Goal: Information Seeking & Learning: Stay updated

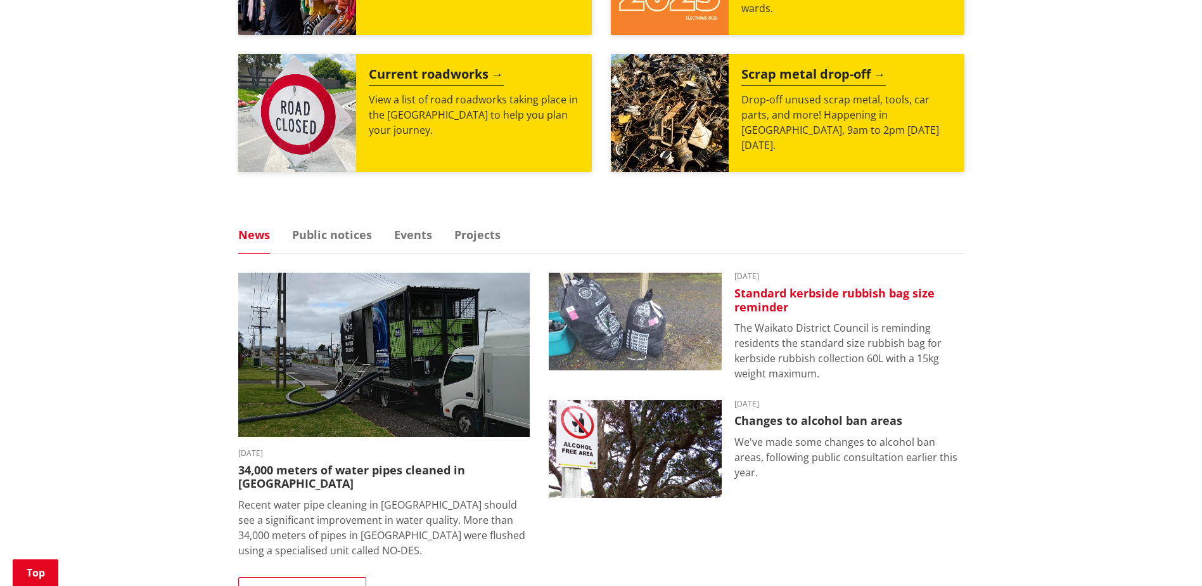
scroll to position [634, 0]
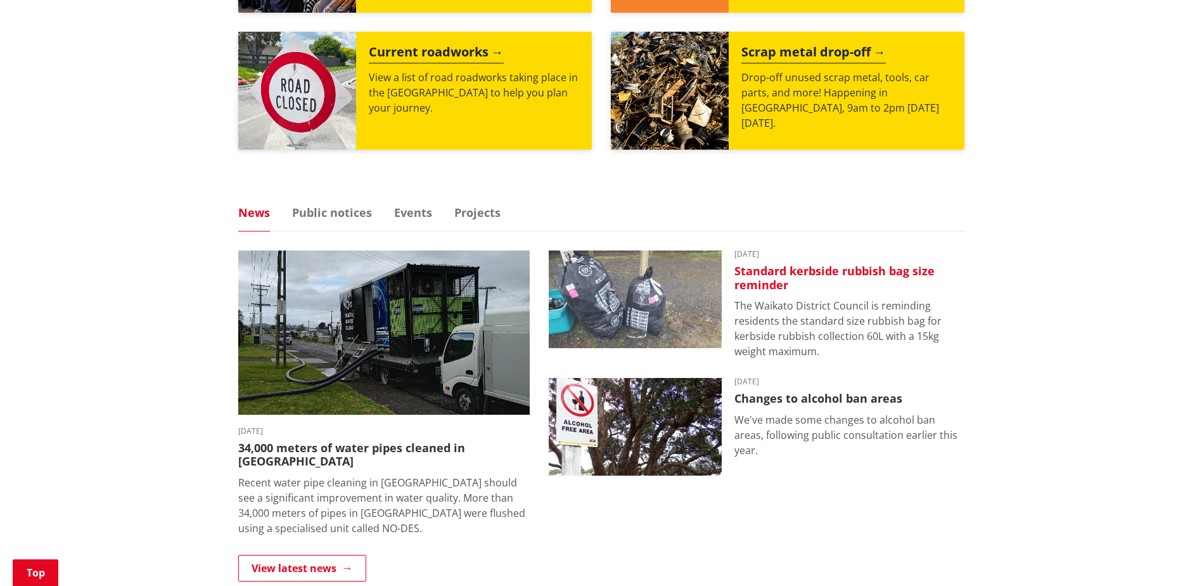
click at [856, 265] on h3 "Standard kerbside rubbish bag size reminder" at bounding box center [849, 277] width 230 height 27
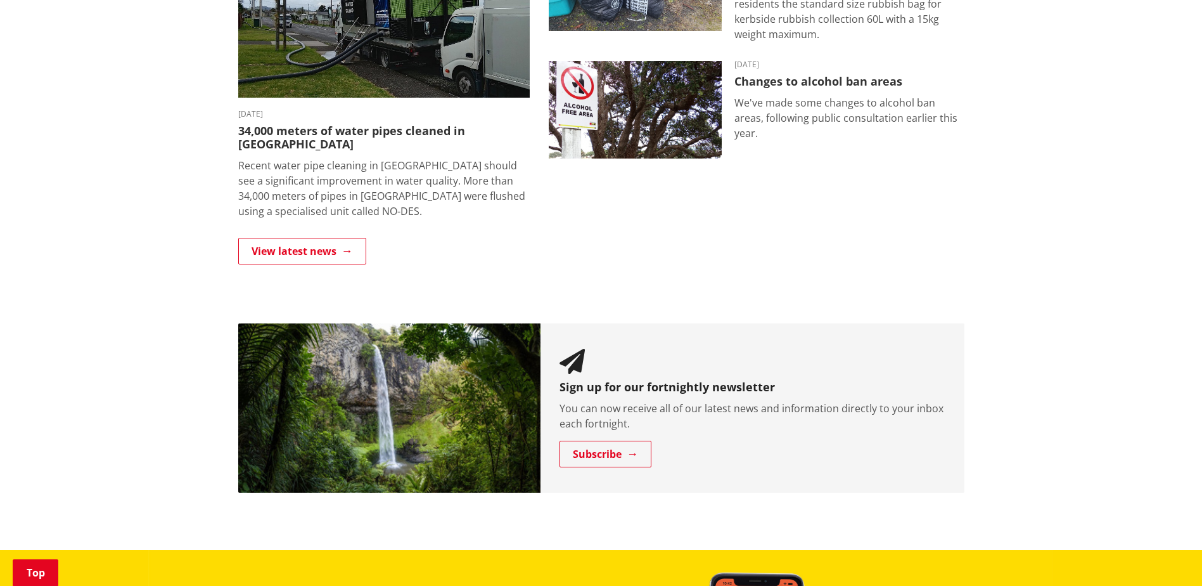
scroll to position [697, 0]
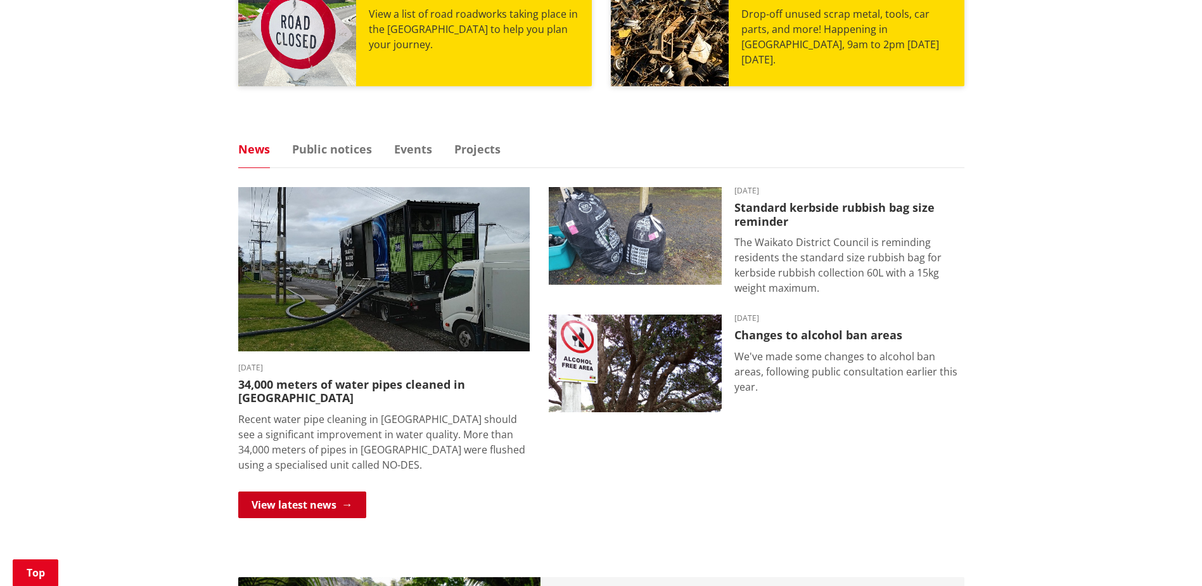
click at [296, 491] on link "View latest news" at bounding box center [302, 504] width 128 height 27
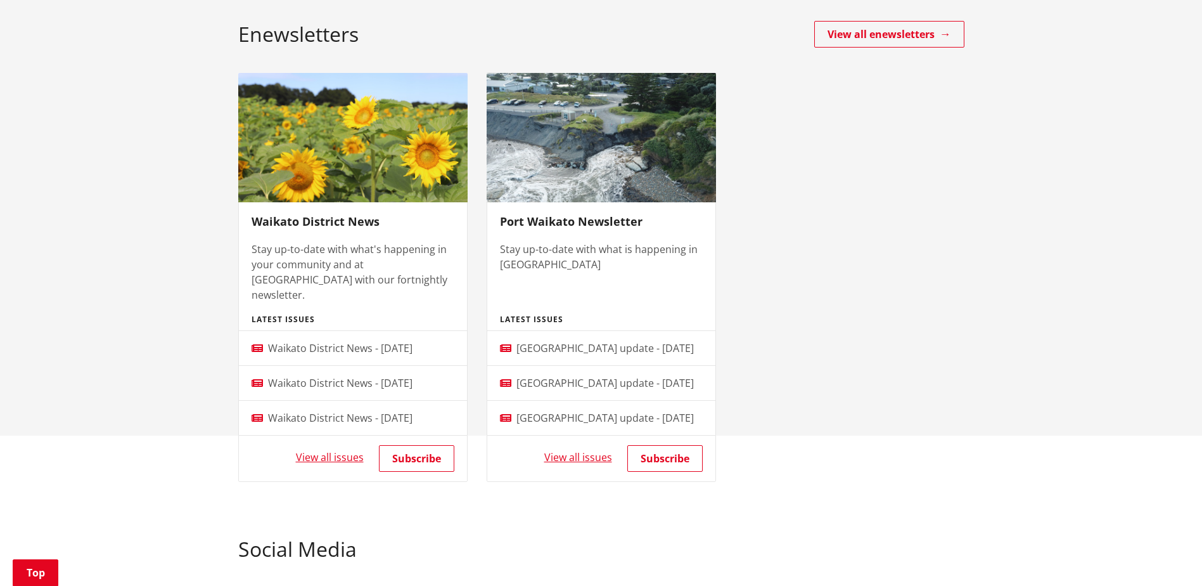
scroll to position [380, 0]
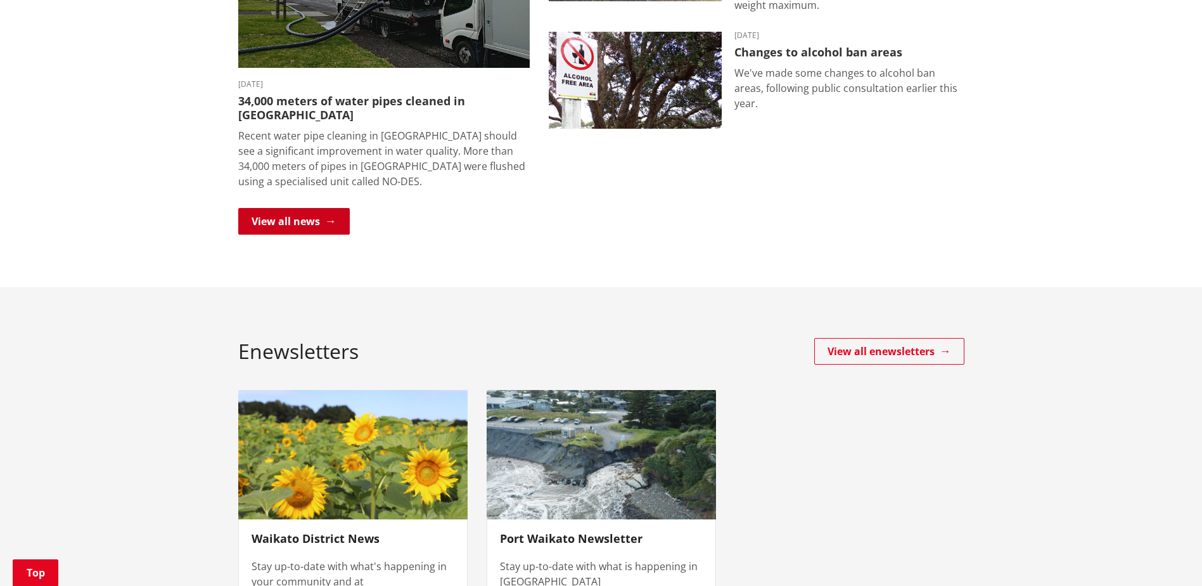
click at [316, 217] on link "View all news" at bounding box center [294, 221] width 112 height 27
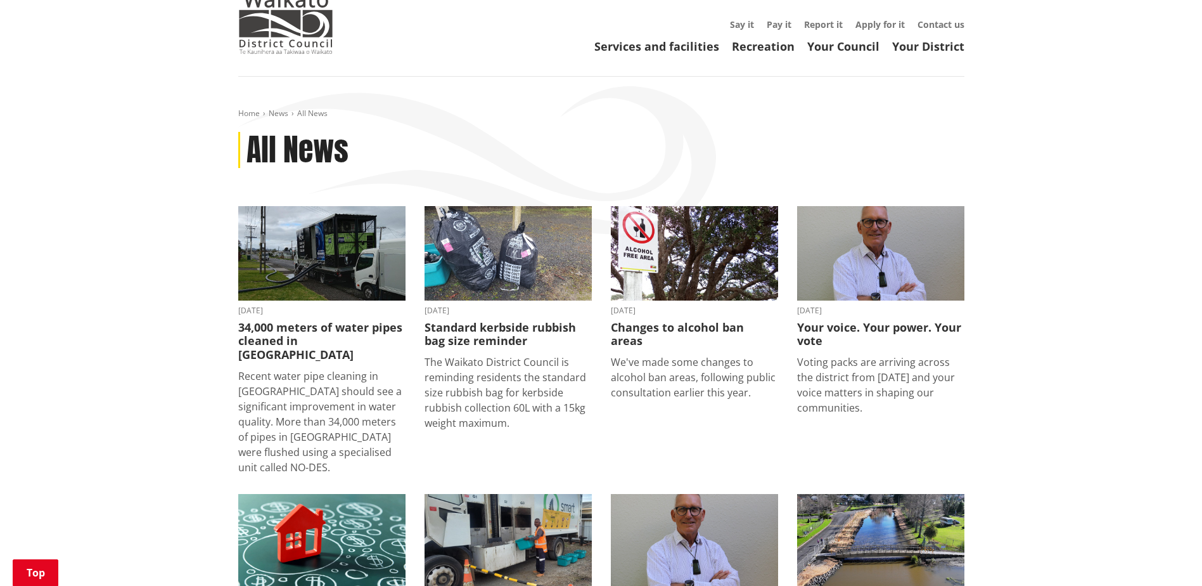
scroll to position [190, 0]
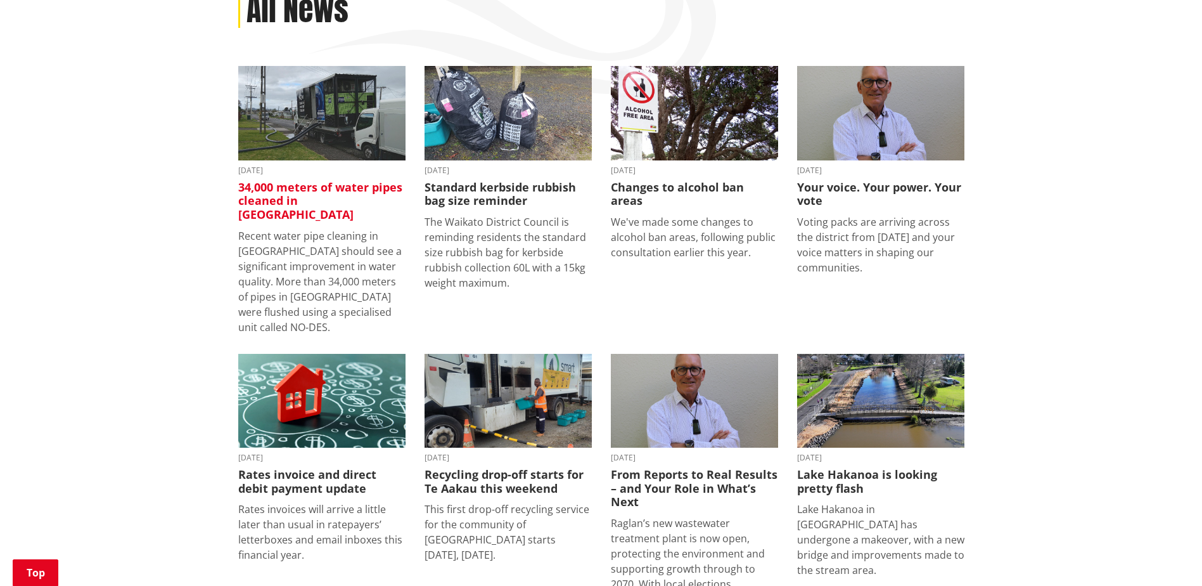
click at [326, 203] on h3 "34,000 meters of water pipes cleaned in [GEOGRAPHIC_DATA]" at bounding box center [321, 201] width 167 height 41
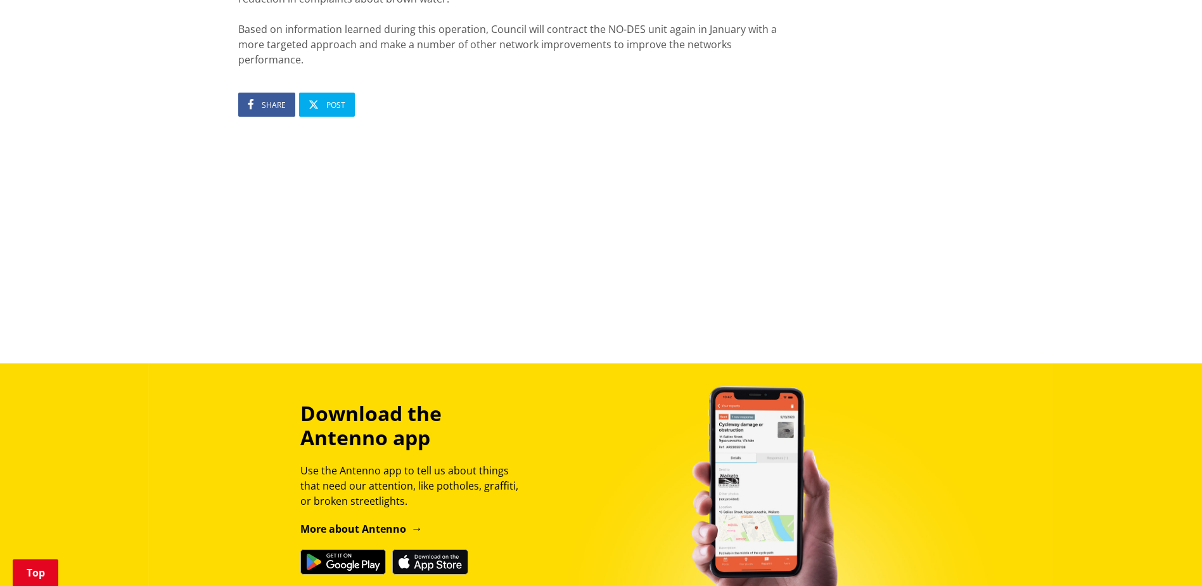
scroll to position [1077, 0]
